Goal: Find specific page/section: Find specific page/section

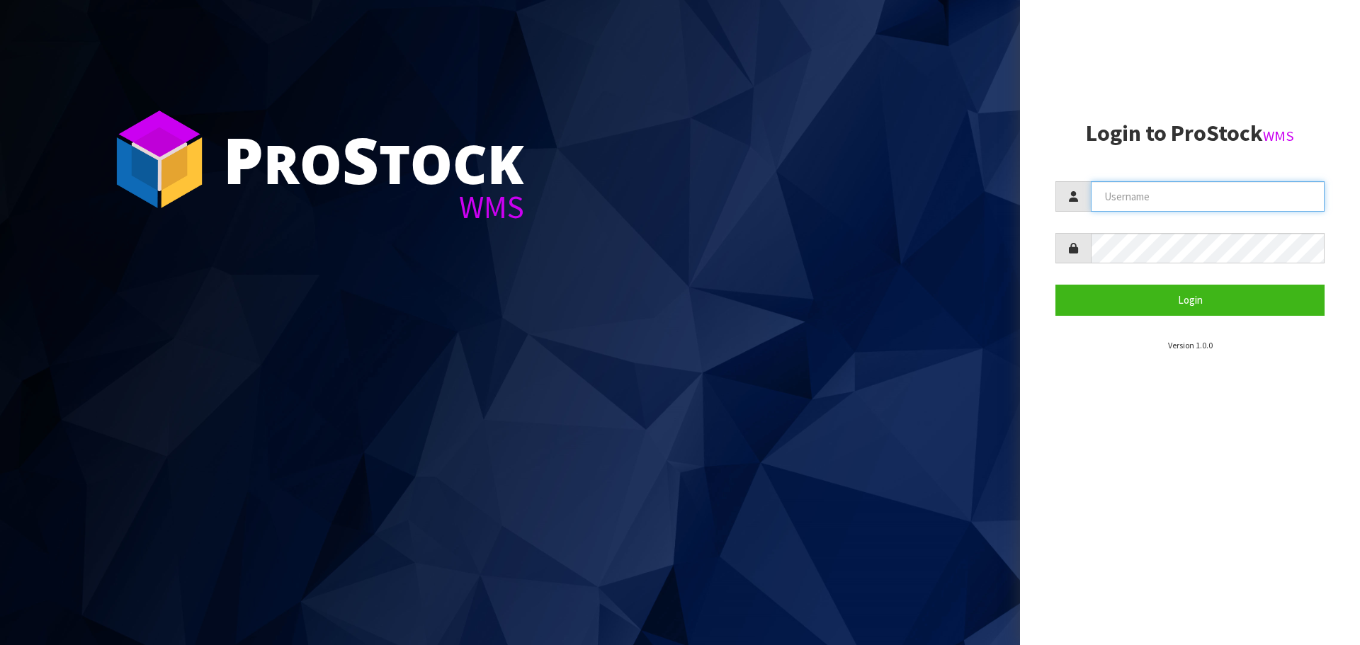
click at [1148, 196] on input "text" at bounding box center [1208, 196] width 234 height 30
type input "[EMAIL_ADDRESS][DOMAIN_NAME]"
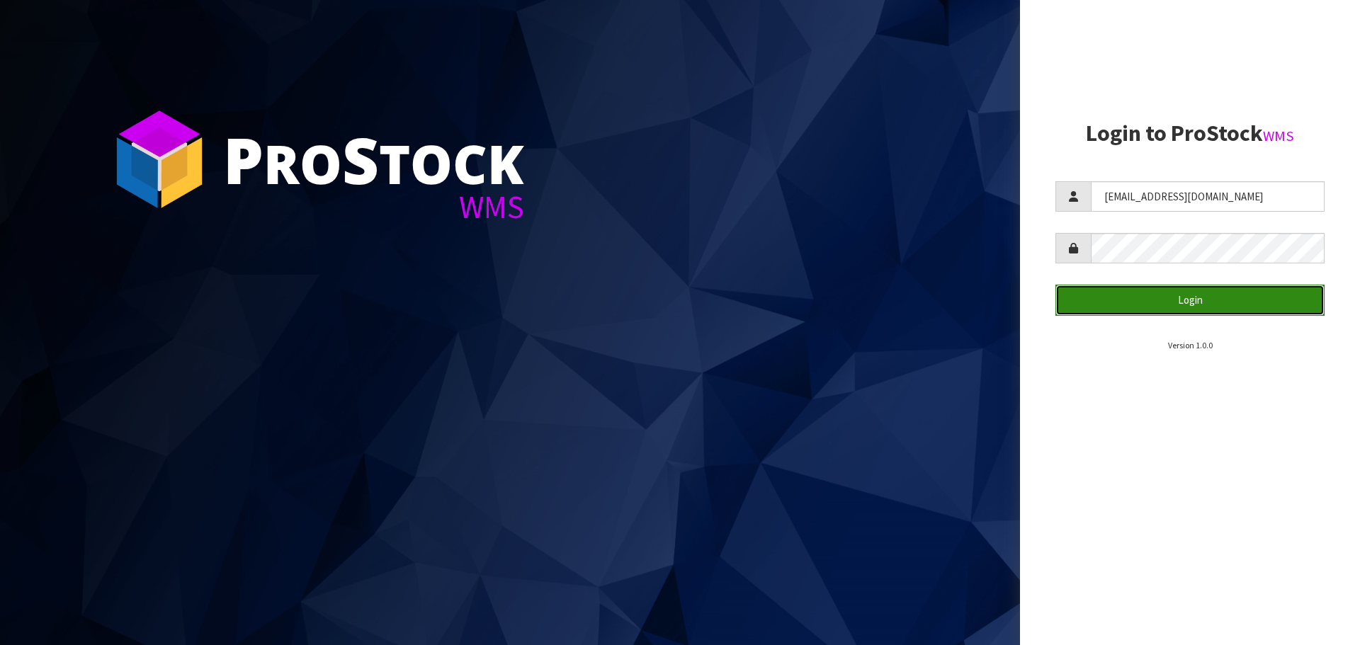
click at [1210, 307] on button "Login" at bounding box center [1189, 300] width 269 height 30
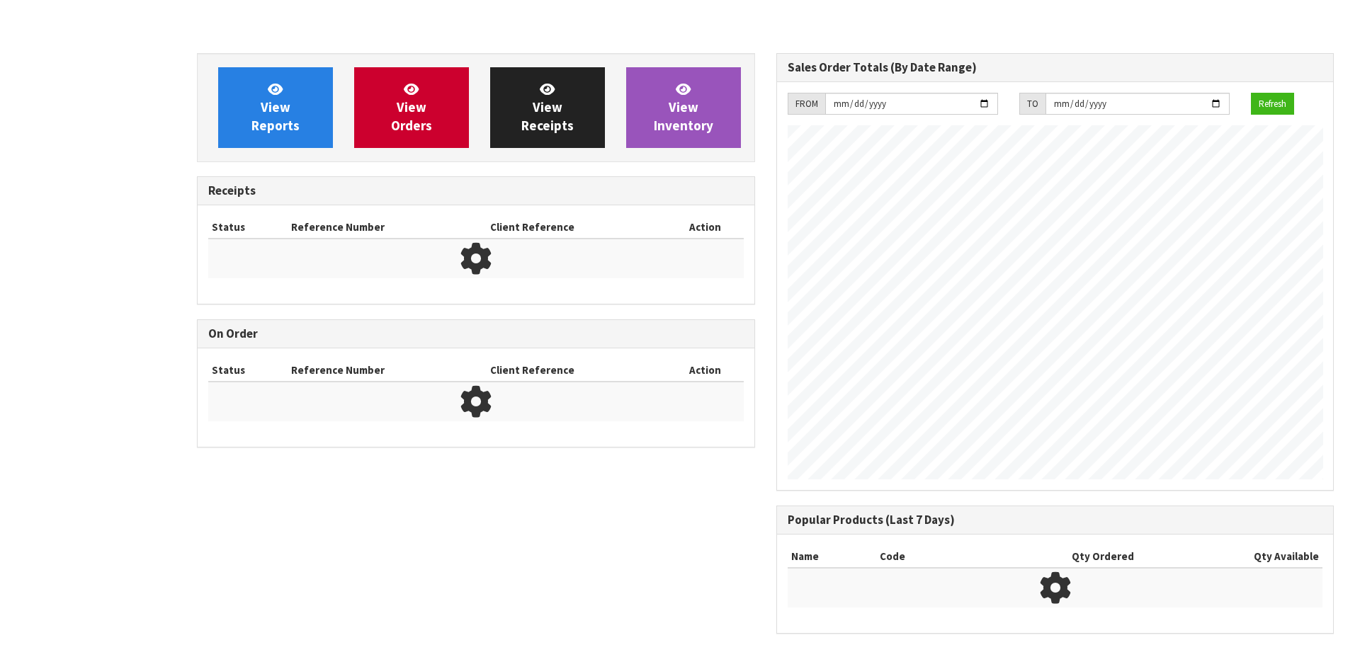
scroll to position [785, 579]
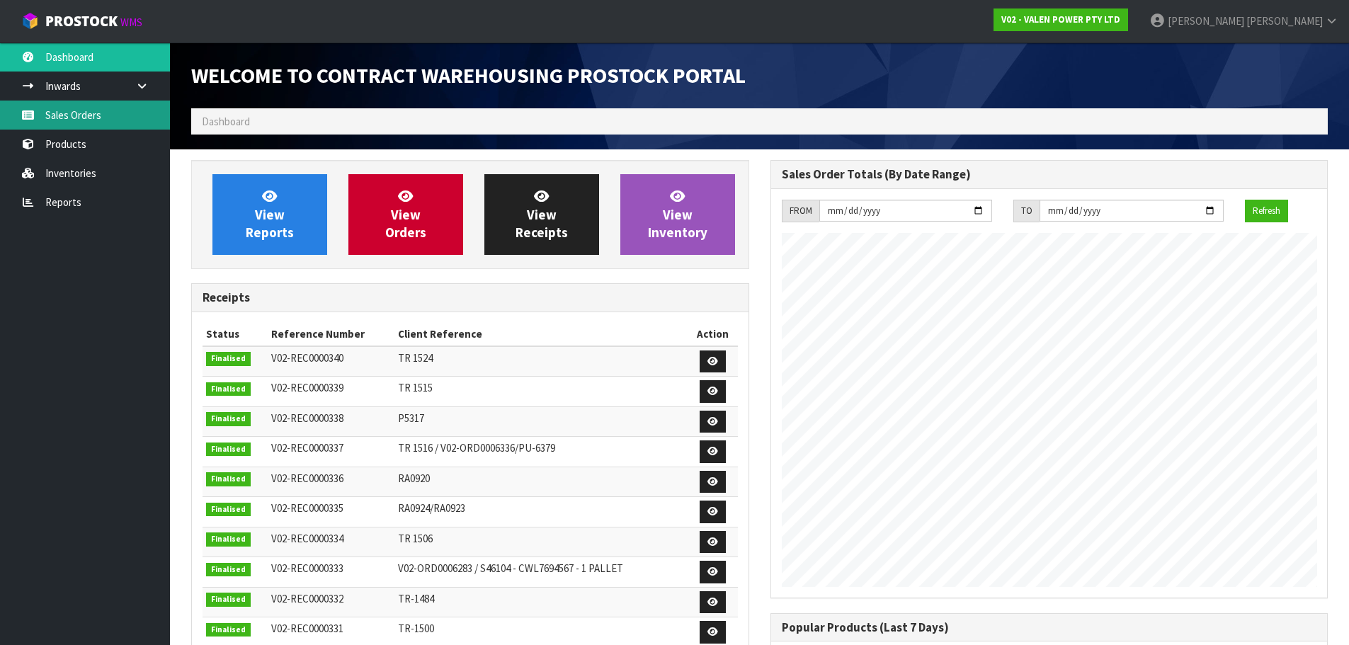
click at [95, 115] on link "Sales Orders" at bounding box center [85, 115] width 170 height 29
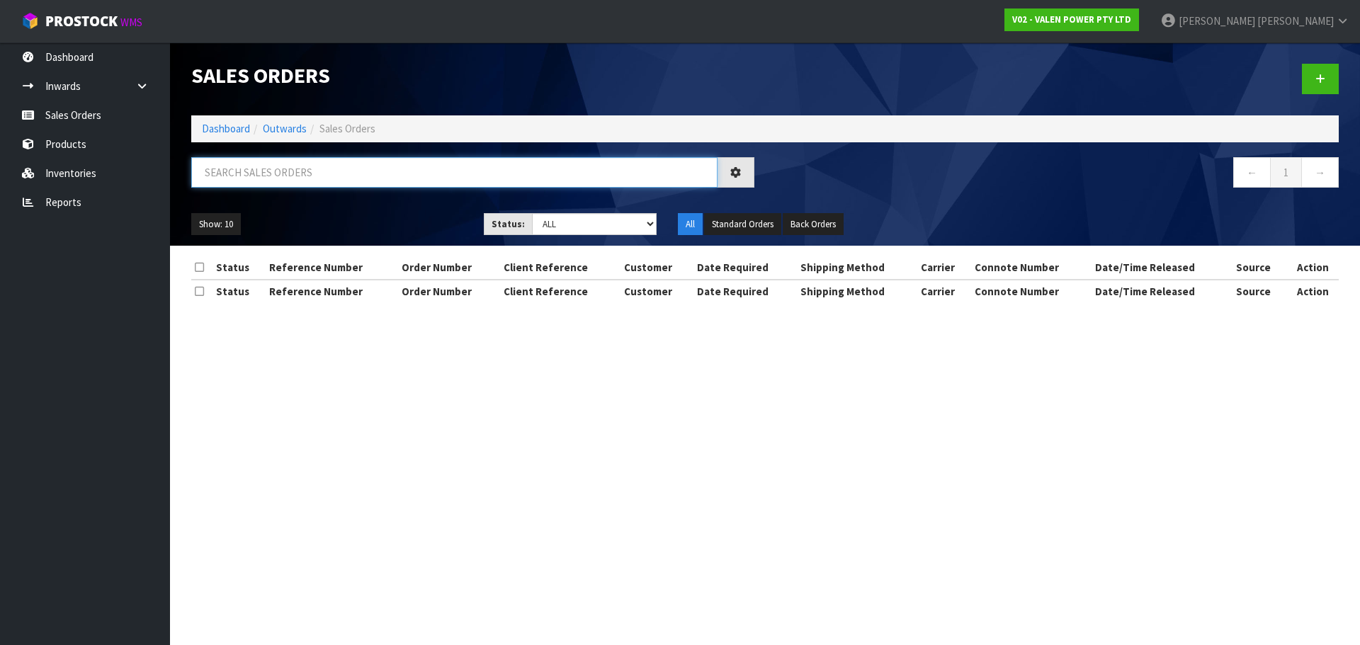
click at [245, 173] on input "text" at bounding box center [454, 172] width 526 height 30
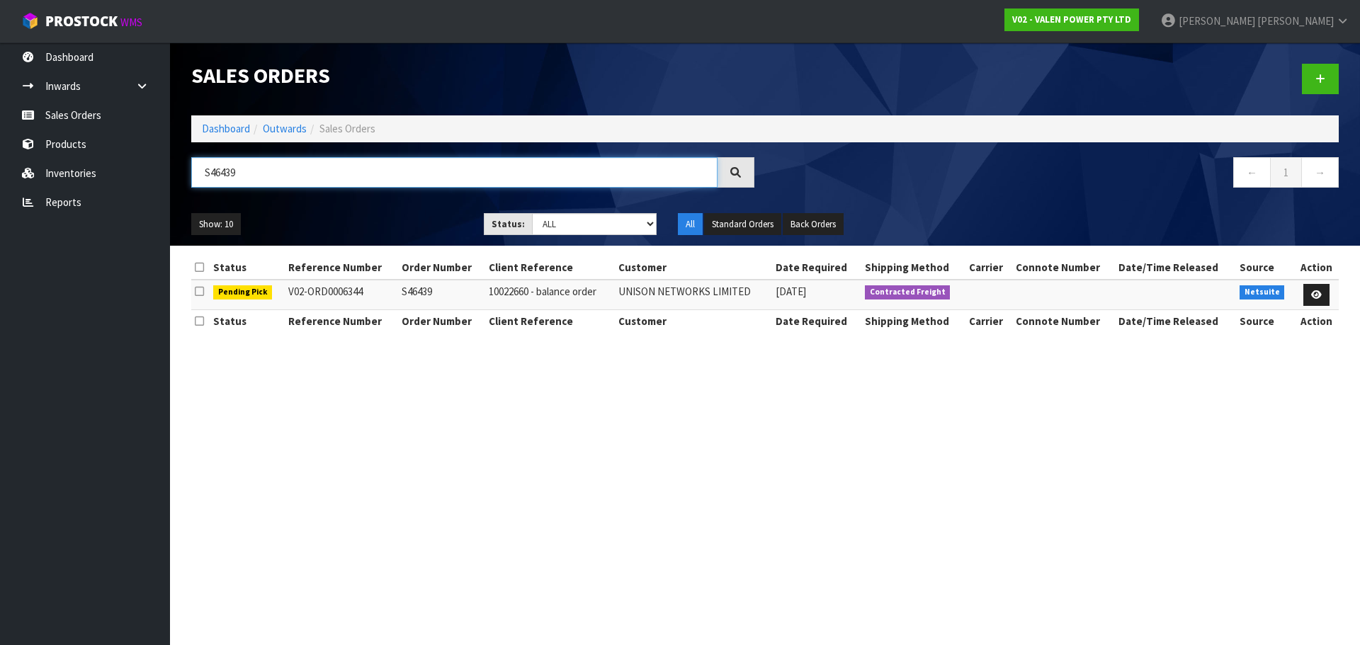
click at [281, 176] on input "S46439" at bounding box center [454, 172] width 526 height 30
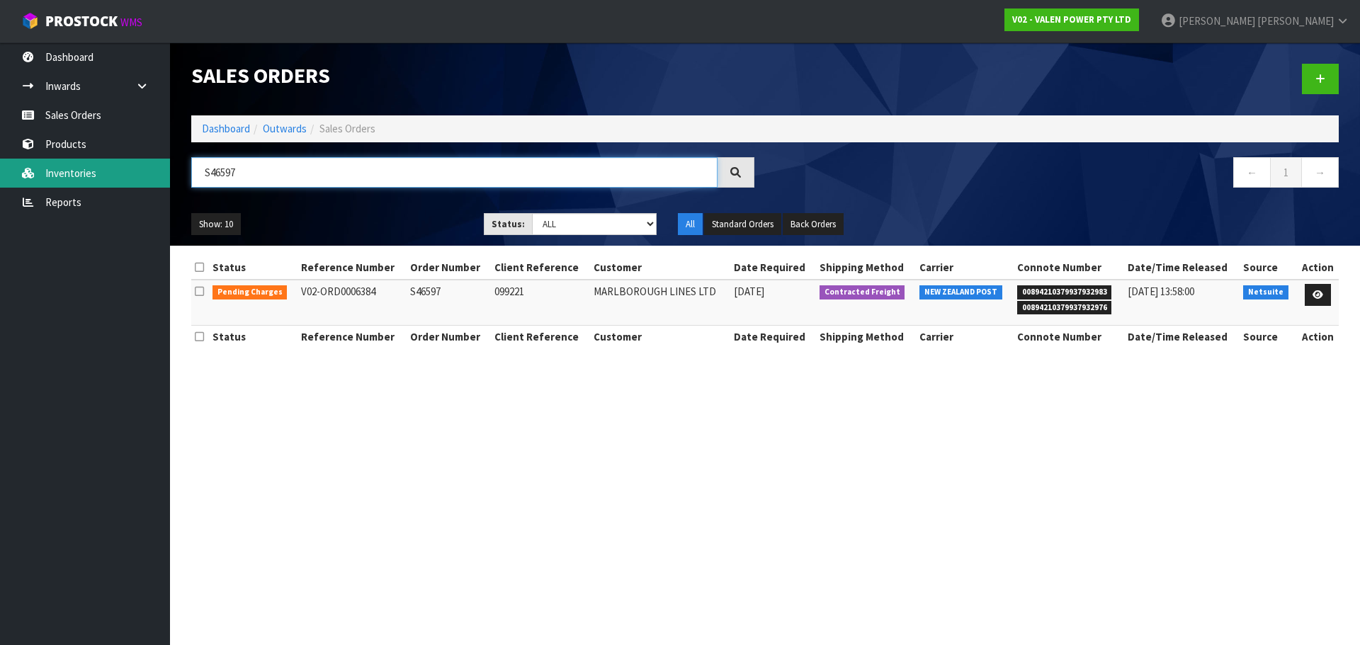
type input "S46597"
click at [64, 170] on link "Inventories" at bounding box center [85, 173] width 170 height 29
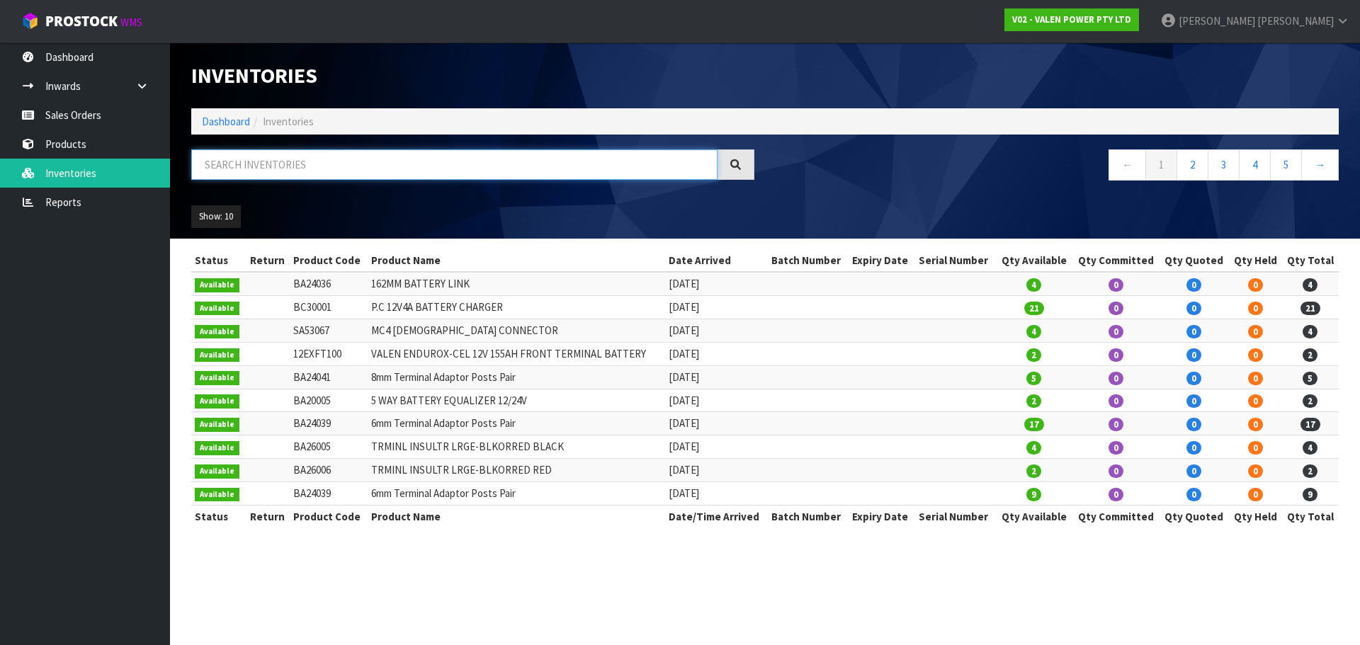
click at [285, 166] on input "text" at bounding box center [454, 164] width 526 height 30
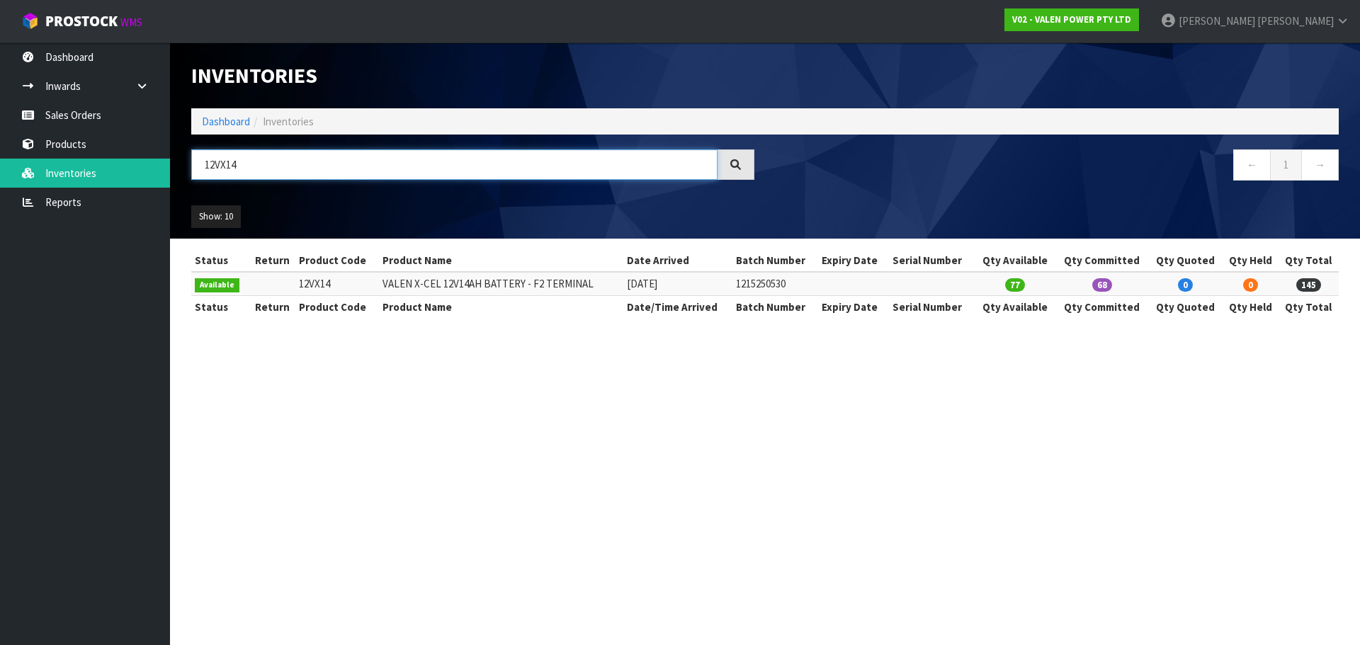
type input "12VX14"
